Goal: Task Accomplishment & Management: Use online tool/utility

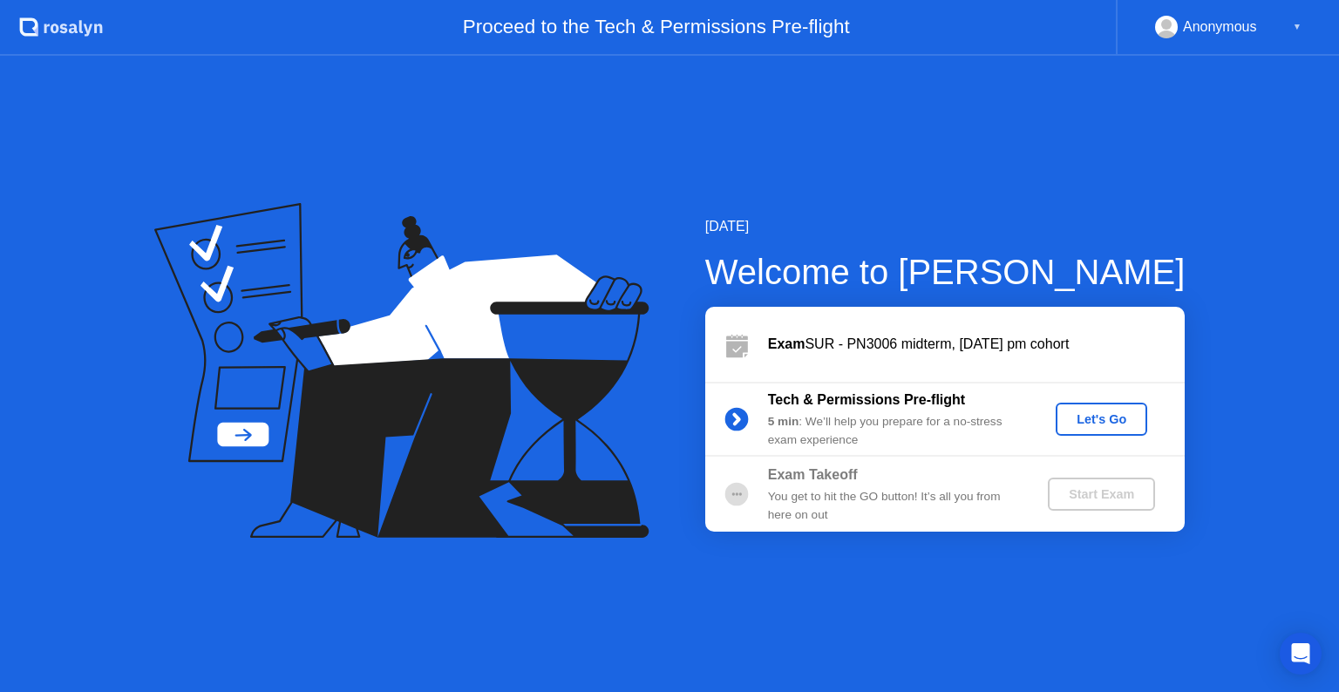
click at [1075, 425] on div "Let's Go" at bounding box center [1102, 419] width 78 height 14
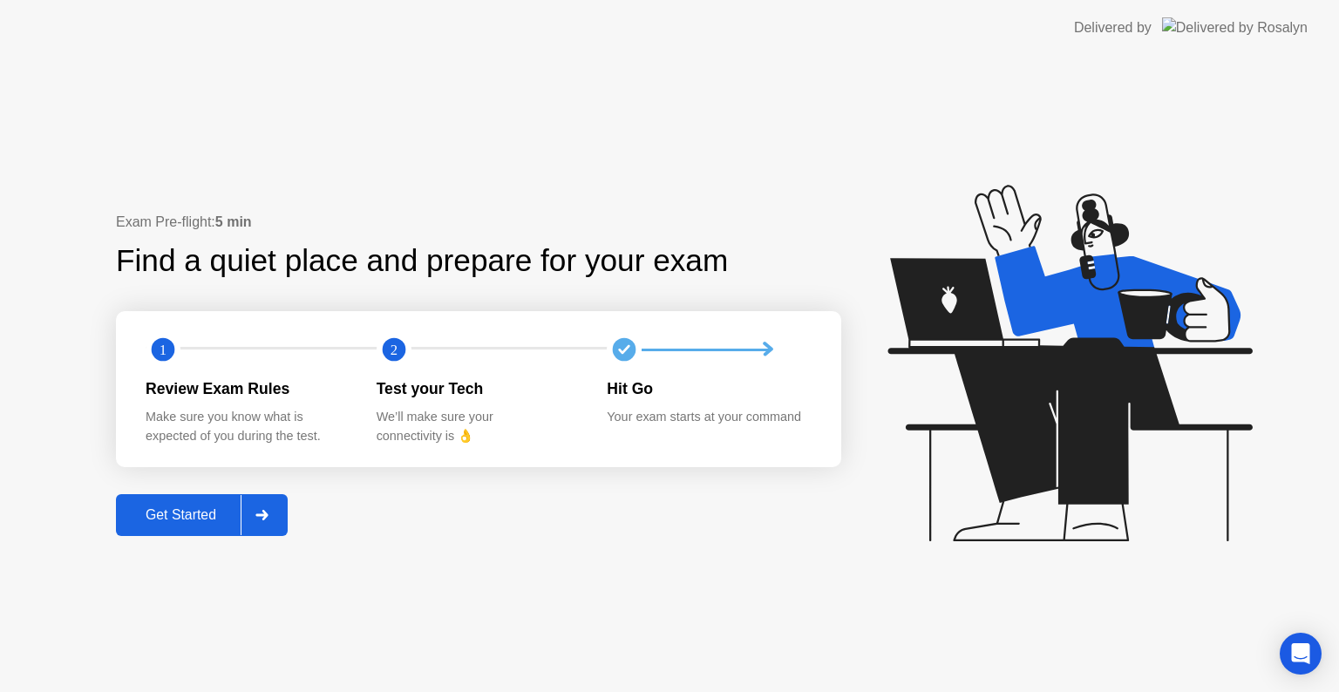
click at [191, 523] on div "Get Started" at bounding box center [180, 516] width 119 height 16
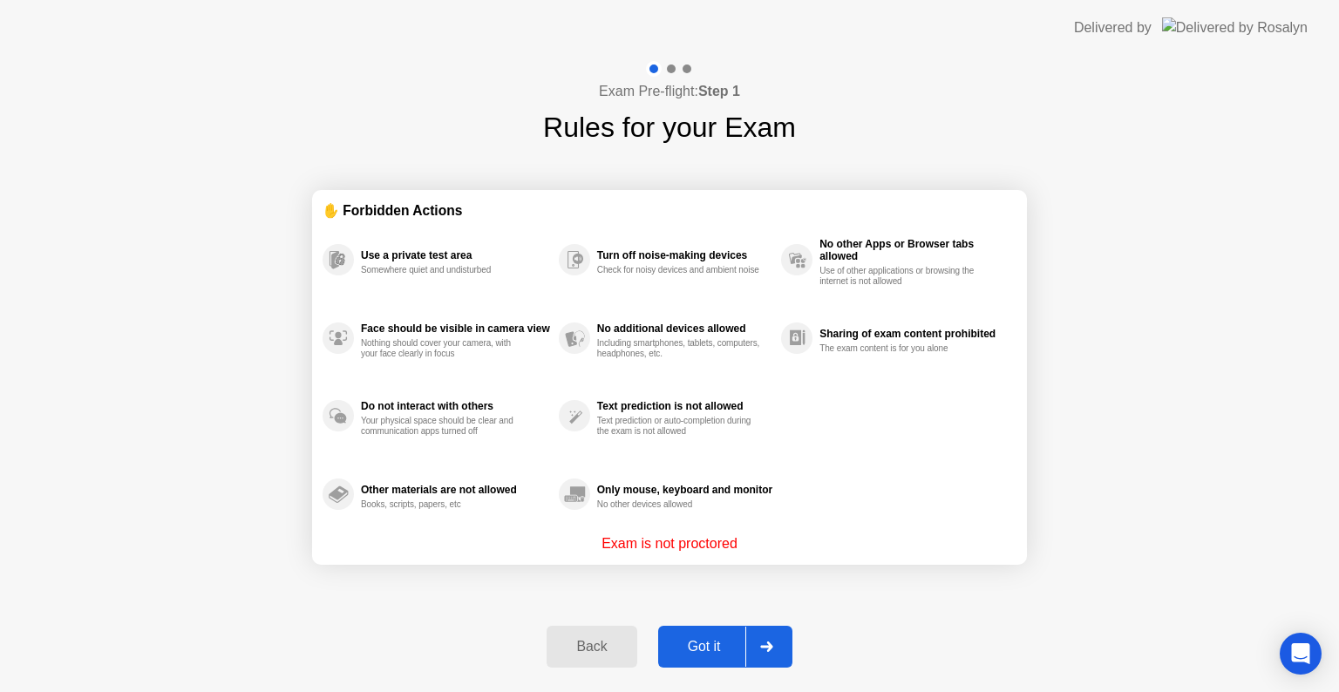
click at [685, 649] on div "Got it" at bounding box center [705, 647] width 82 height 16
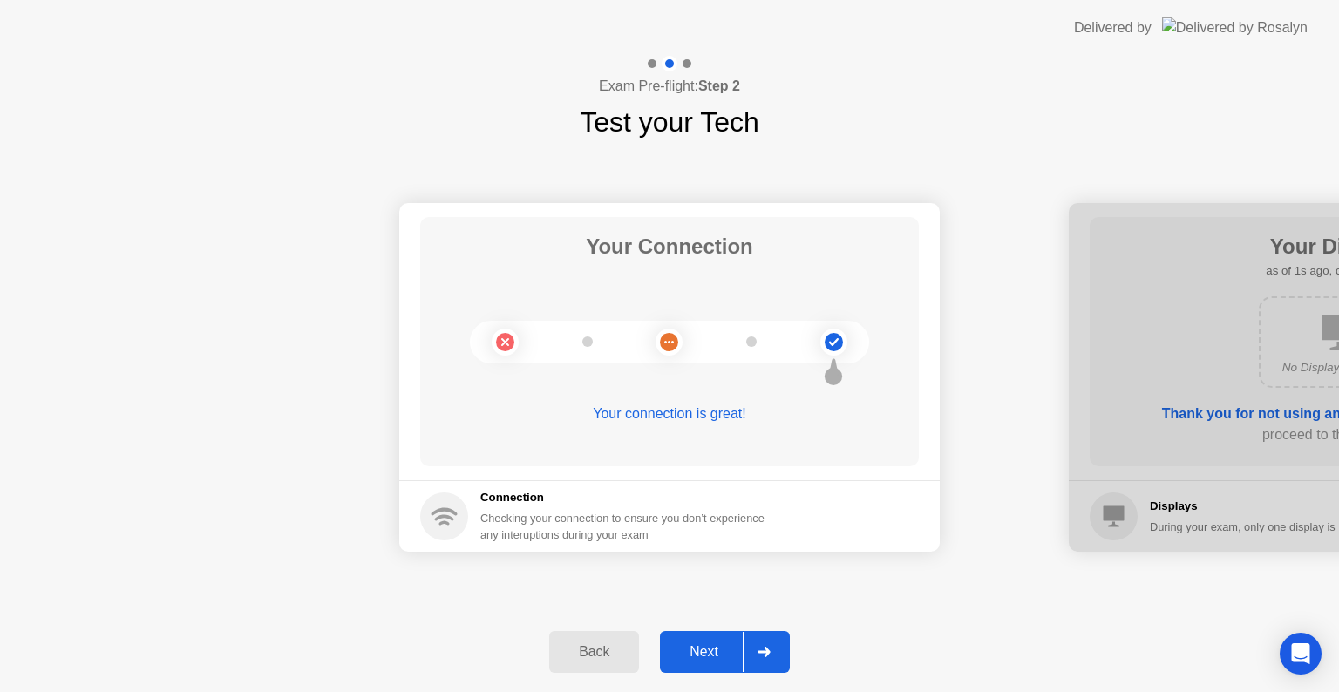
click at [685, 649] on div "Next" at bounding box center [704, 652] width 78 height 16
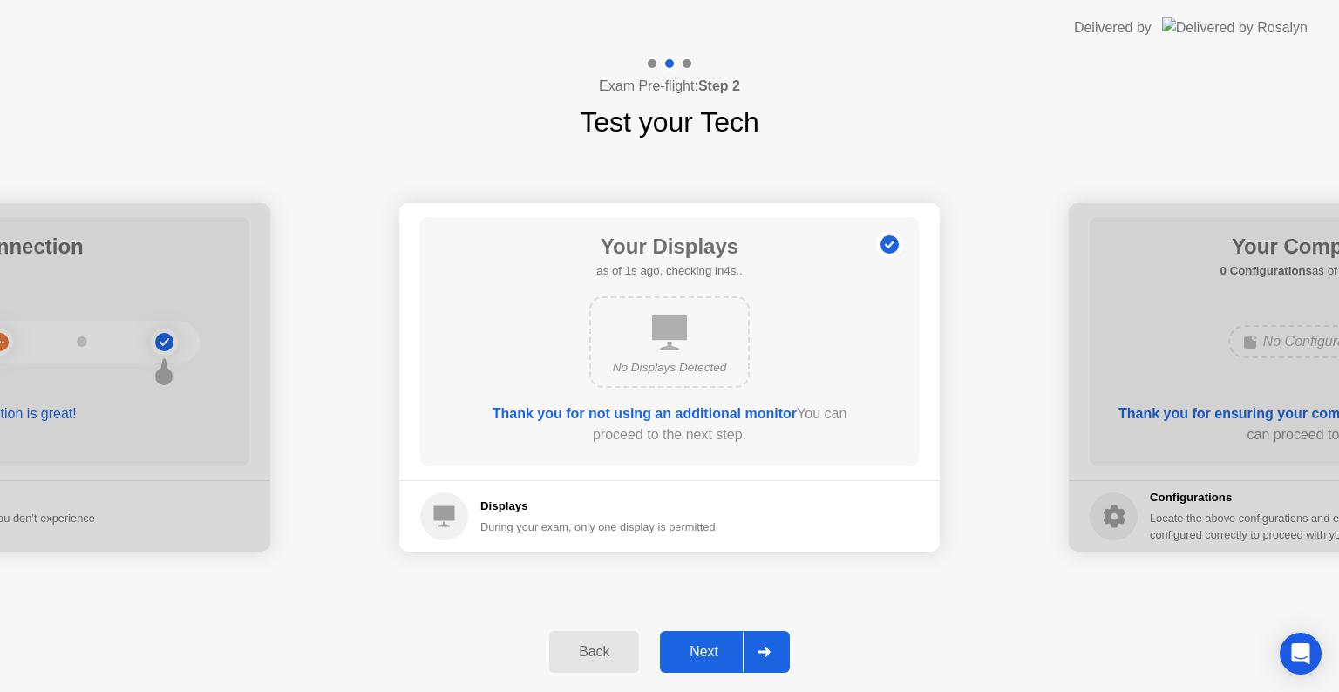
click at [685, 649] on div "Next" at bounding box center [704, 652] width 78 height 16
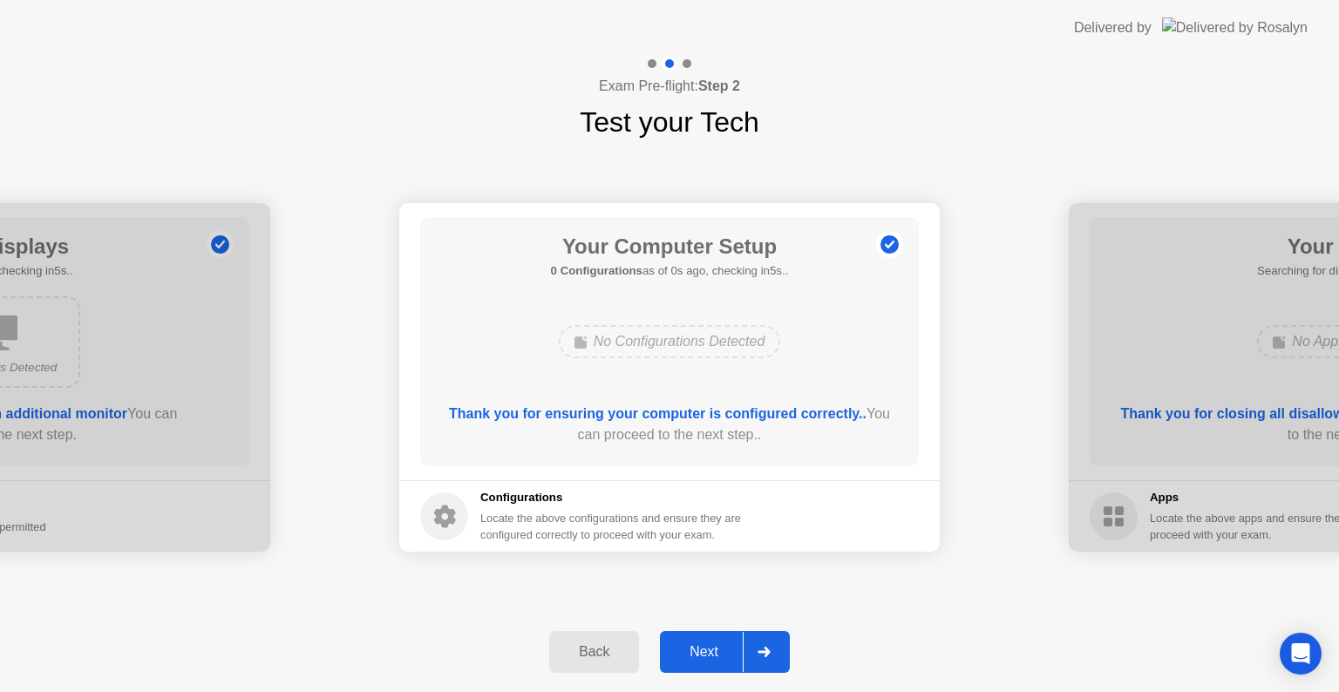
click at [685, 649] on div "Next" at bounding box center [704, 652] width 78 height 16
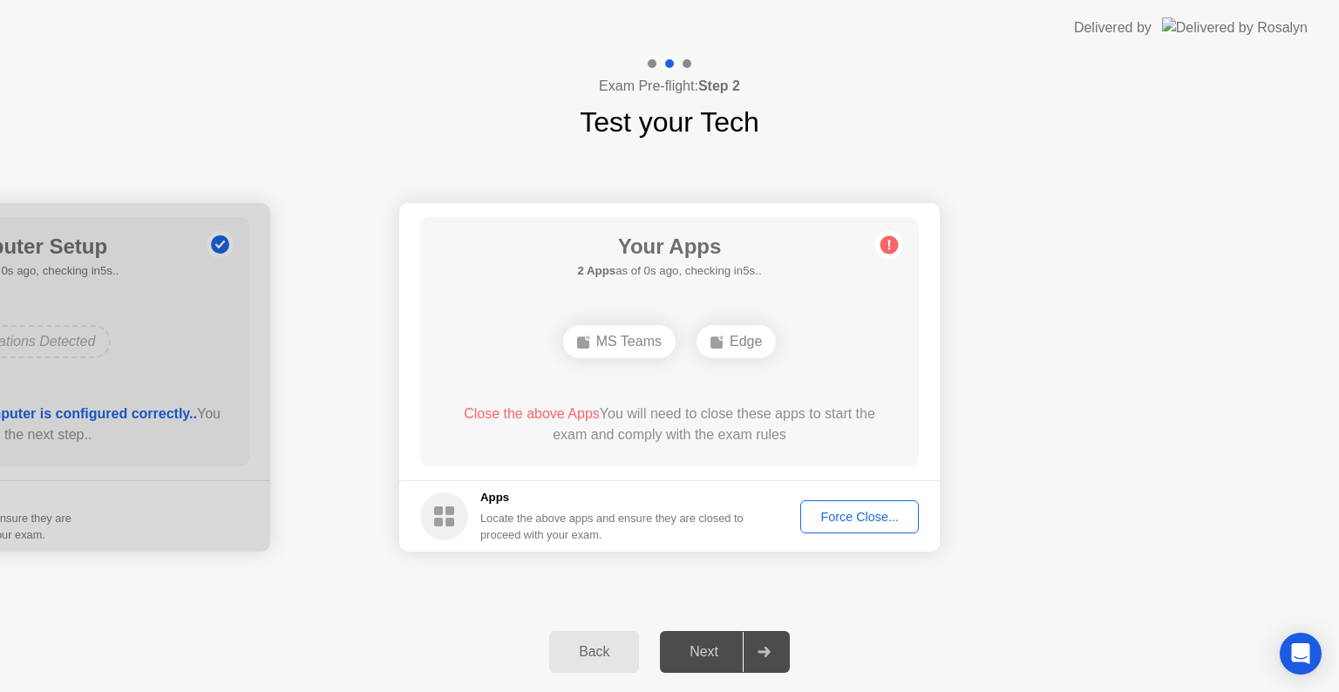
click at [869, 510] on div "Force Close..." at bounding box center [860, 517] width 106 height 14
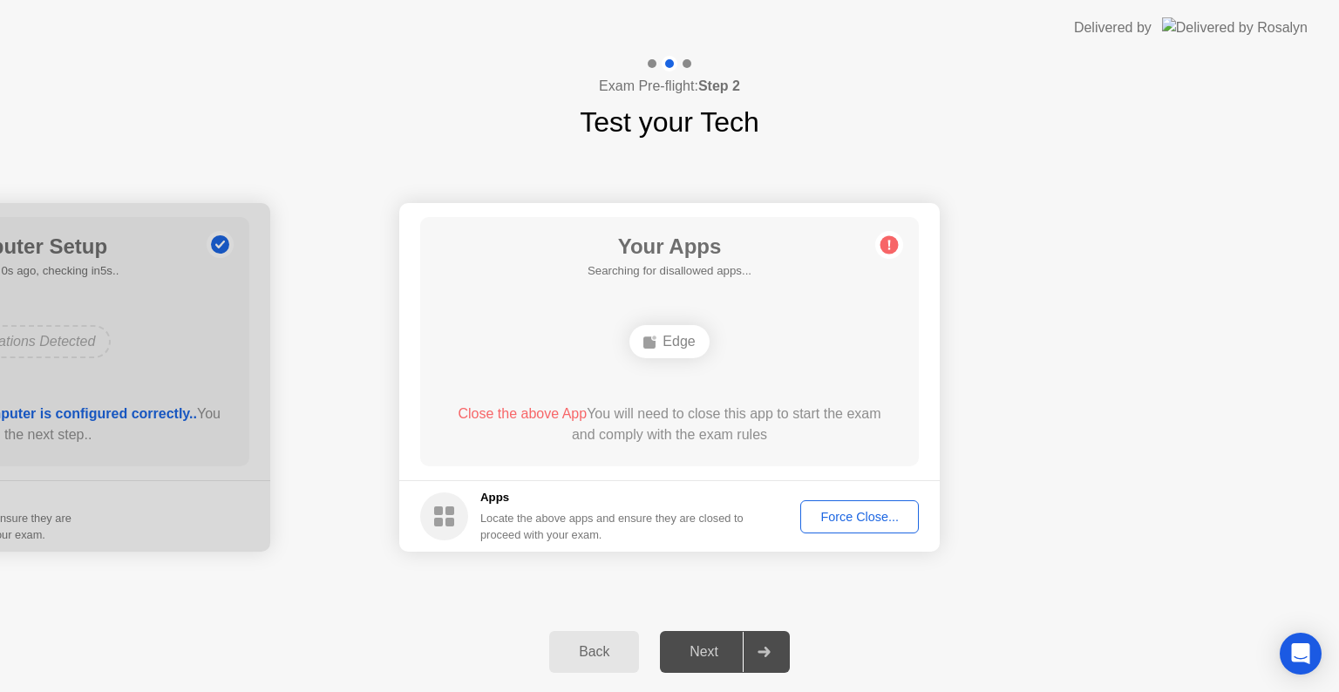
click at [869, 522] on div "Force Close..." at bounding box center [860, 517] width 106 height 14
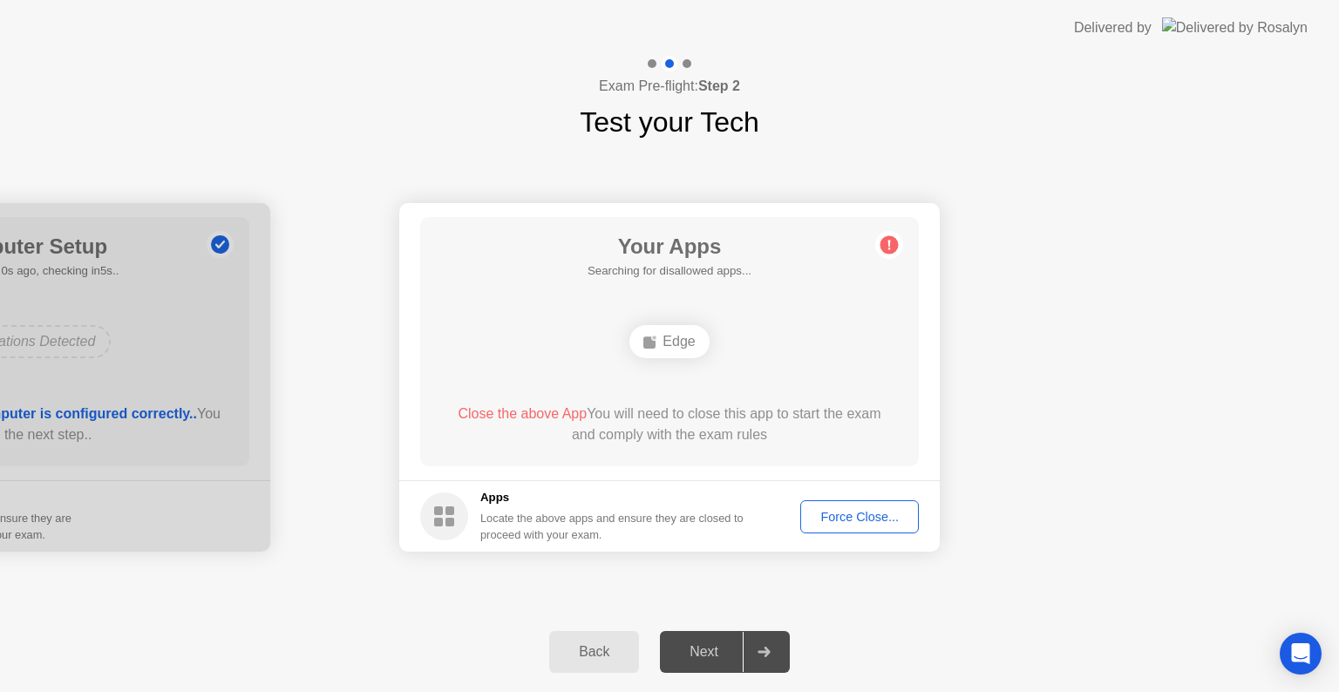
click at [862, 521] on div "Force Close..." at bounding box center [860, 517] width 106 height 14
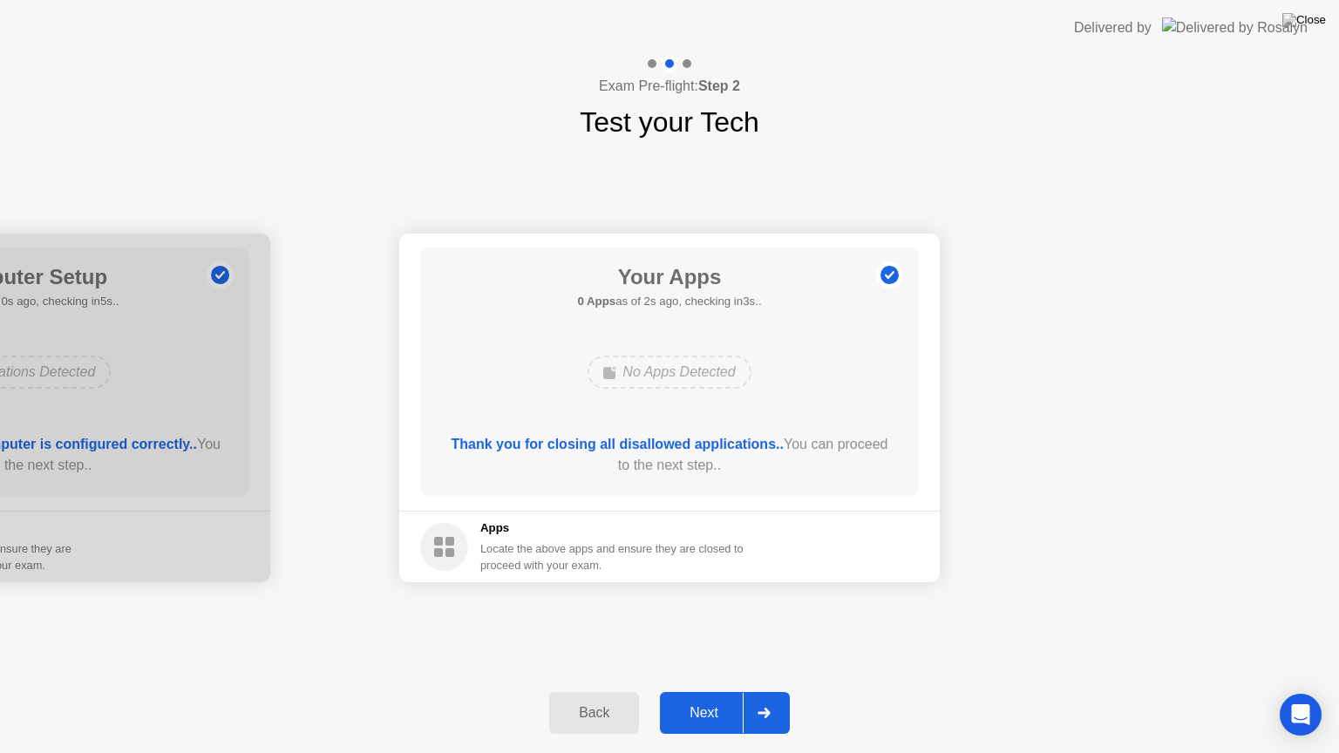
click at [712, 692] on div "Next" at bounding box center [704, 713] width 78 height 16
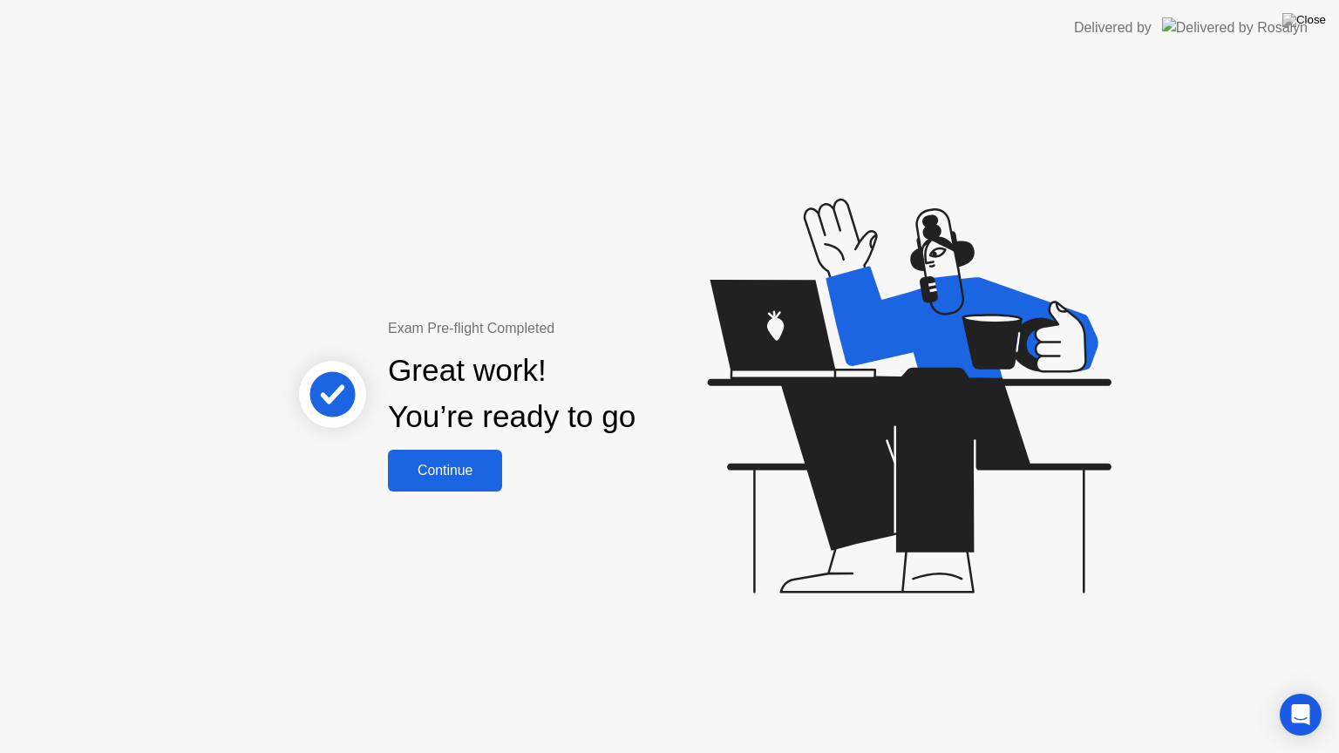
click at [436, 469] on div "Continue" at bounding box center [445, 471] width 104 height 16
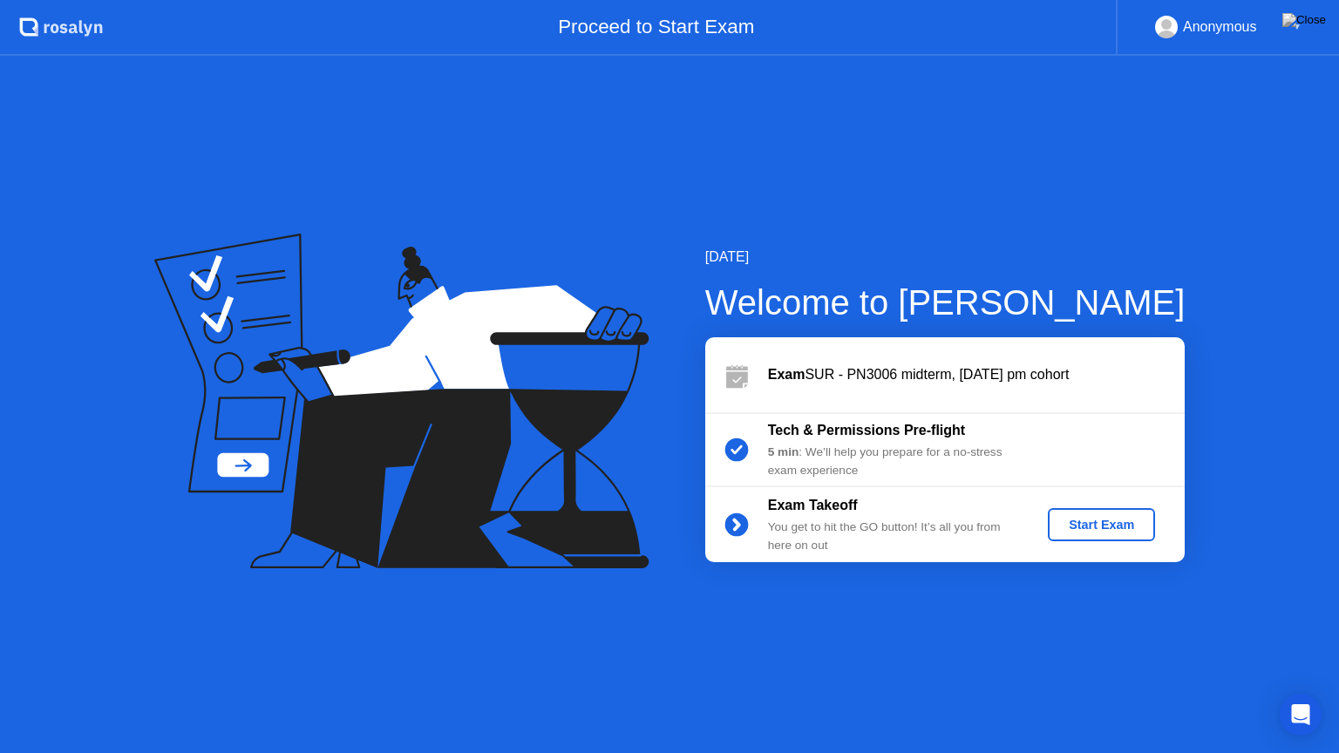
click at [1120, 521] on div "Start Exam" at bounding box center [1101, 525] width 93 height 14
